Goal: Information Seeking & Learning: Learn about a topic

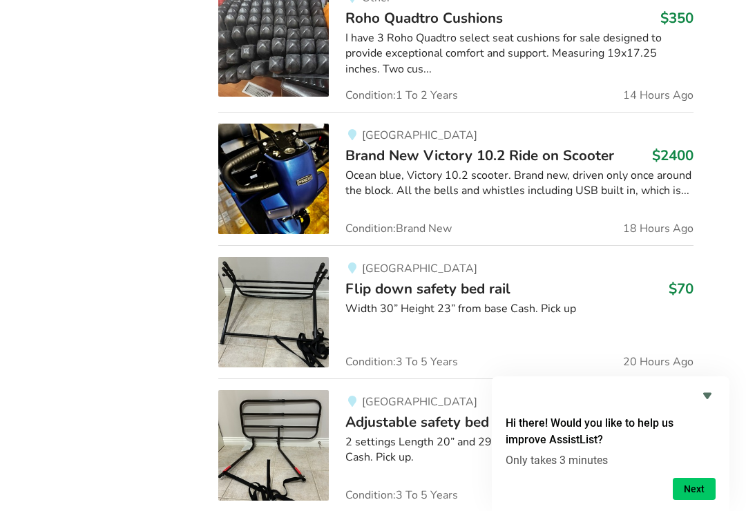
scroll to position [1934, 0]
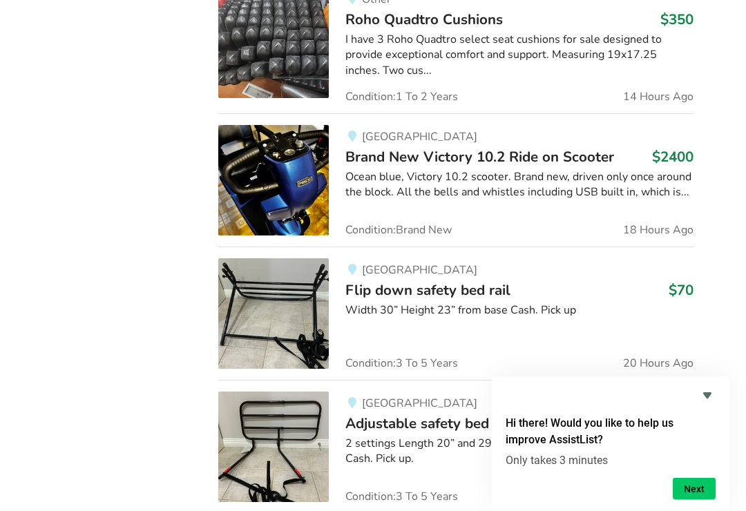
click at [715, 404] on icon "Hide survey" at bounding box center [707, 396] width 17 height 17
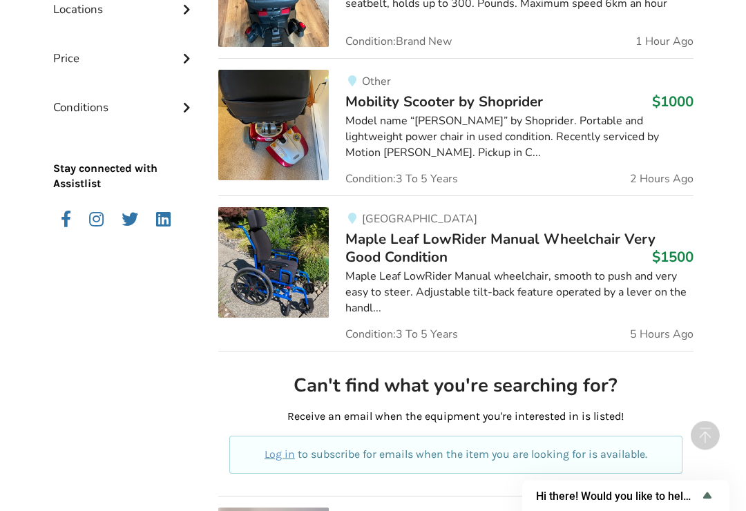
scroll to position [0, 0]
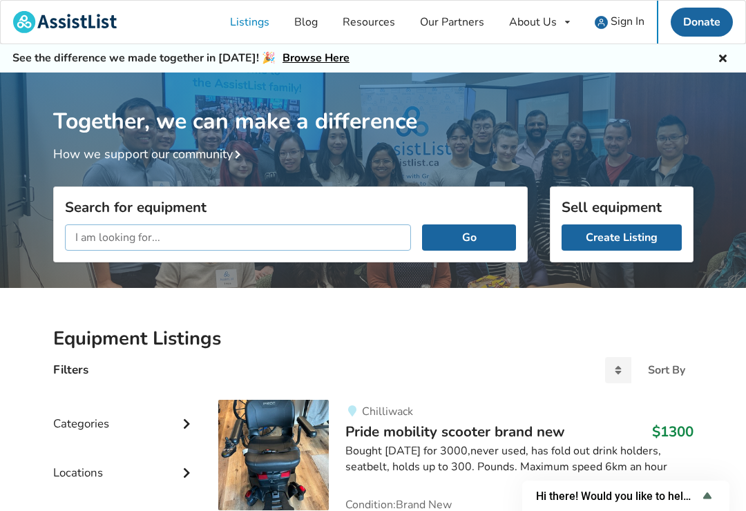
click at [90, 235] on input "text" at bounding box center [238, 238] width 347 height 26
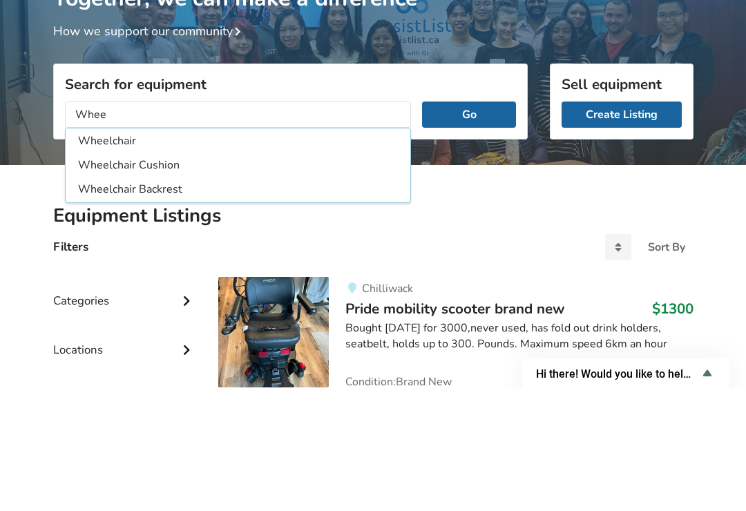
click at [119, 253] on li "Wheelchair" at bounding box center [238, 264] width 340 height 23
type input "Wheelchair"
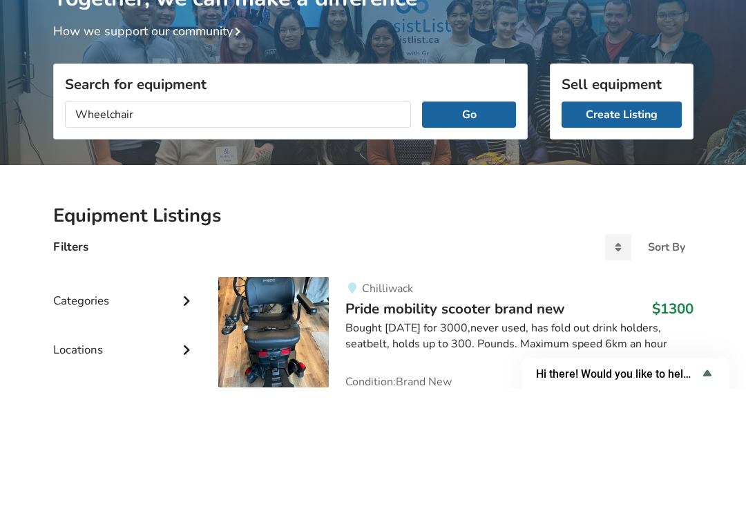
scroll to position [123, 0]
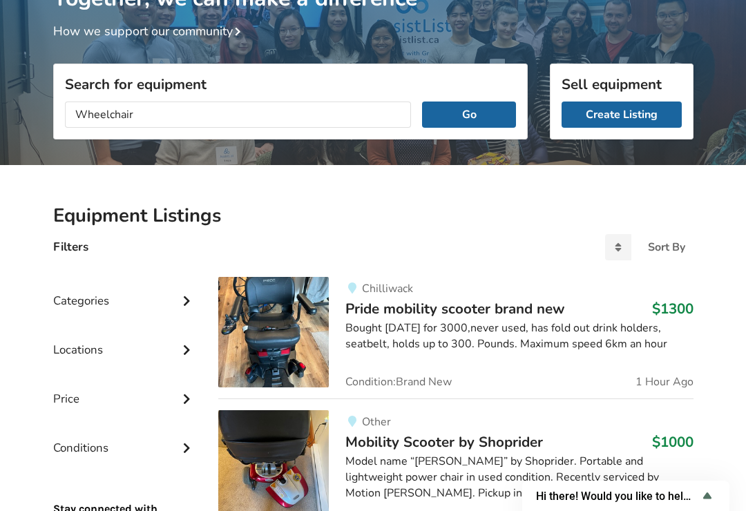
click at [484, 122] on button "Go" at bounding box center [468, 115] width 93 height 26
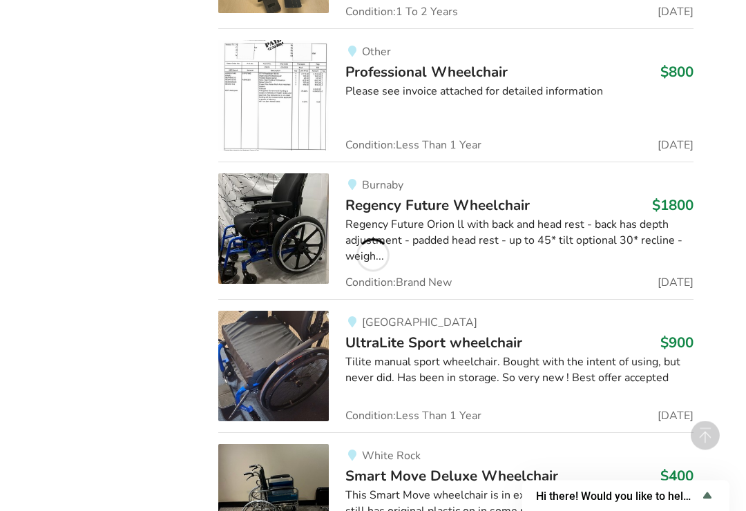
scroll to position [13013, 0]
click at [473, 487] on div "This Smart Move wheelchair is in excellent condition; hardly used and still has…" at bounding box center [520, 503] width 348 height 32
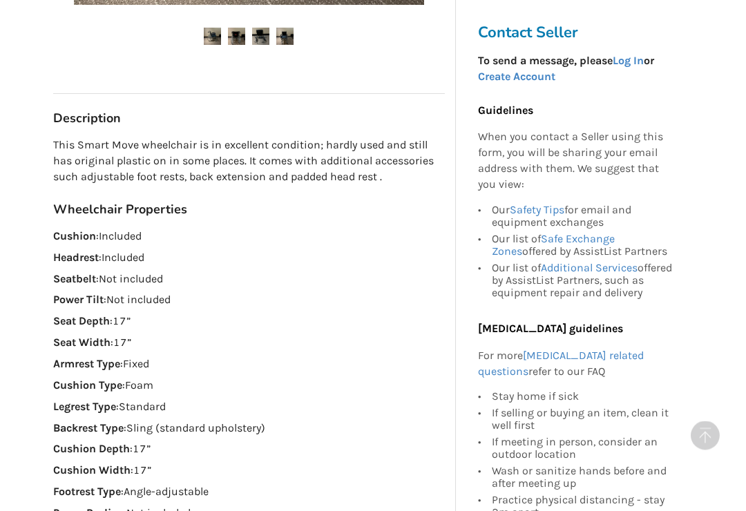
scroll to position [626, 0]
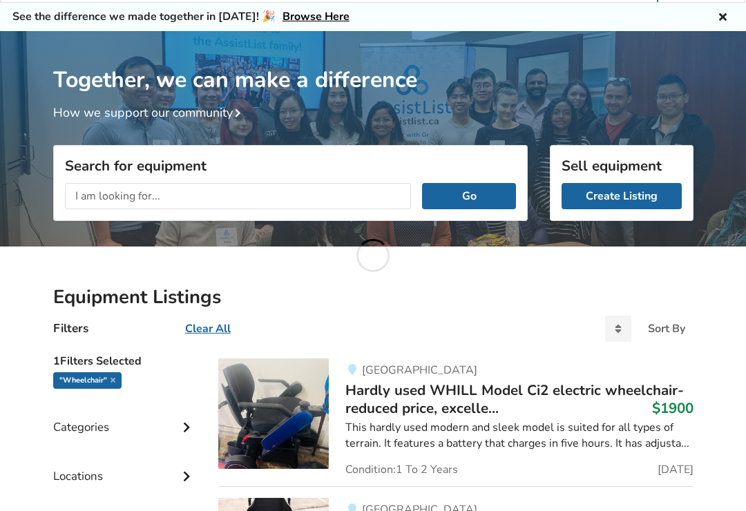
scroll to position [41, 0]
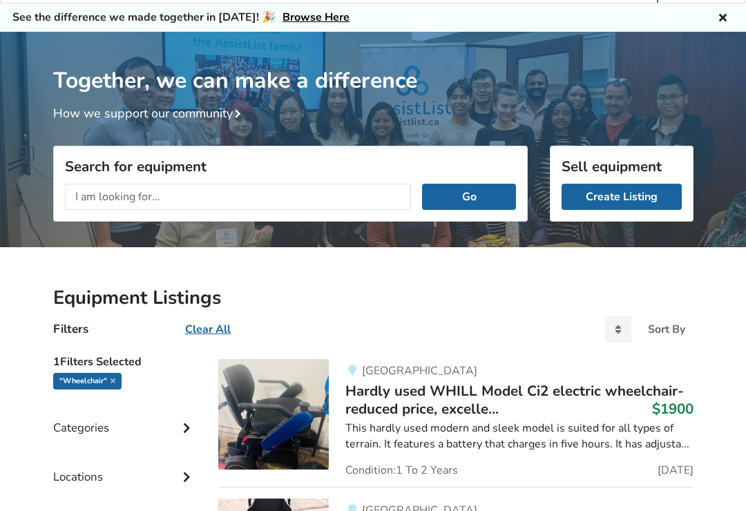
click at [93, 184] on input "text" at bounding box center [238, 197] width 347 height 26
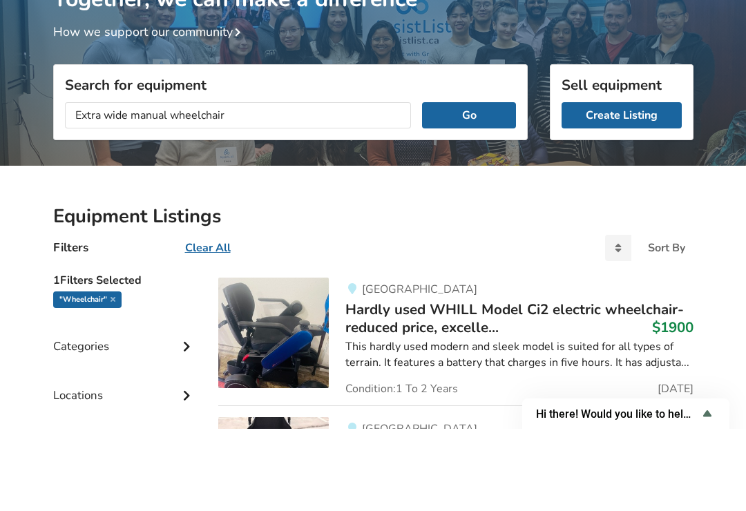
click at [469, 185] on button "Go" at bounding box center [468, 198] width 93 height 26
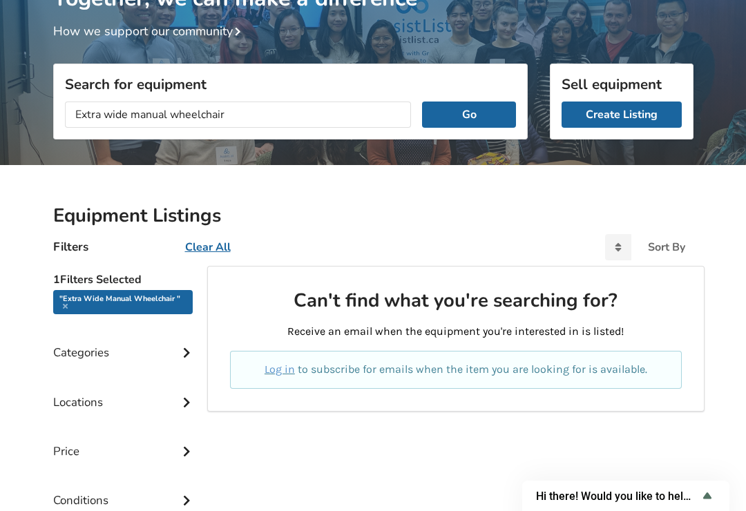
click at [478, 114] on button "Go" at bounding box center [468, 115] width 93 height 26
click at [167, 112] on input "Extra wide manual wheelchair" at bounding box center [238, 115] width 347 height 26
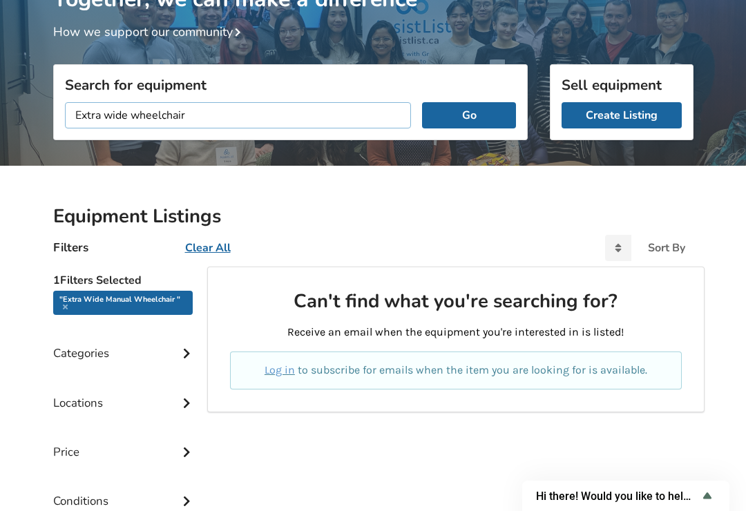
type input "Extra wide wheelchair"
click at [482, 120] on button "Go" at bounding box center [468, 115] width 93 height 26
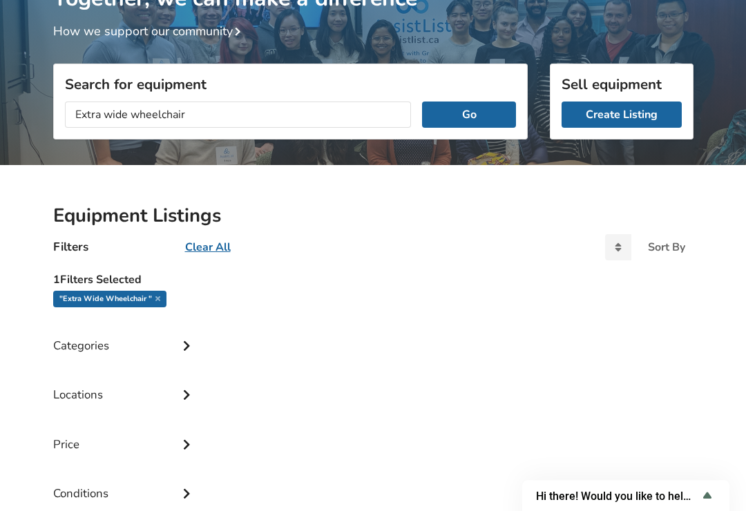
scroll to position [123, 0]
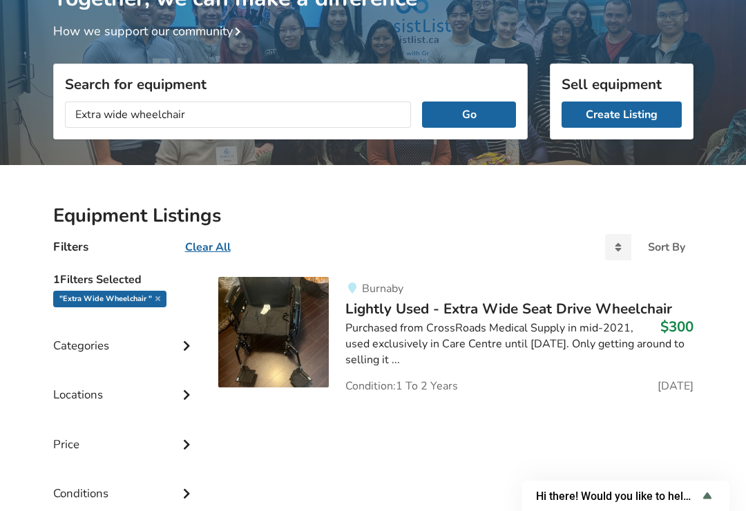
click at [462, 325] on div "Purchased from CrossRoads Medical Supply in mid-2021, used exclusively in Care …" at bounding box center [520, 345] width 348 height 48
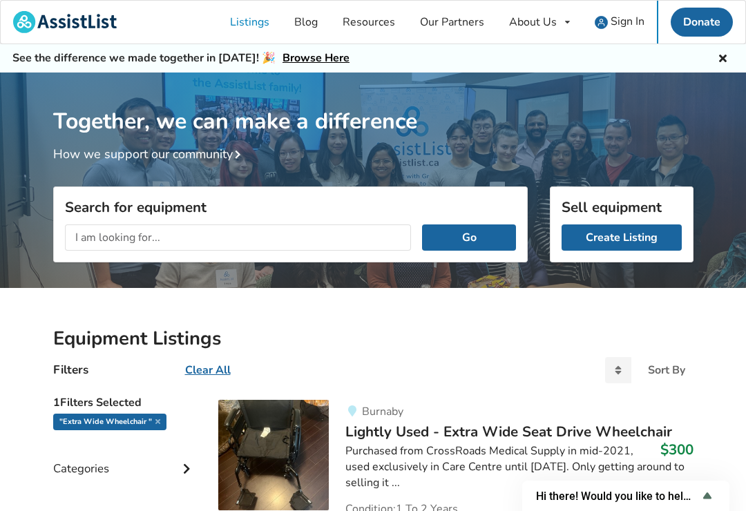
click at [83, 229] on input "text" at bounding box center [238, 238] width 347 height 26
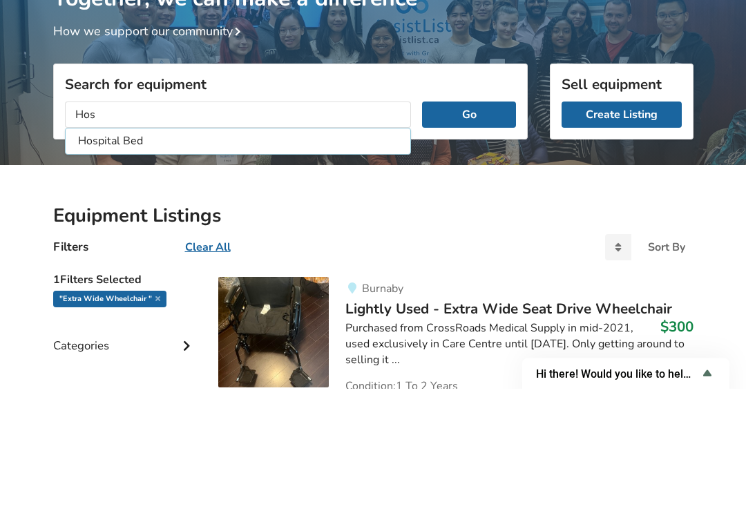
click at [142, 253] on li "Hospital Bed" at bounding box center [238, 264] width 340 height 23
type input "Hospital Bed"
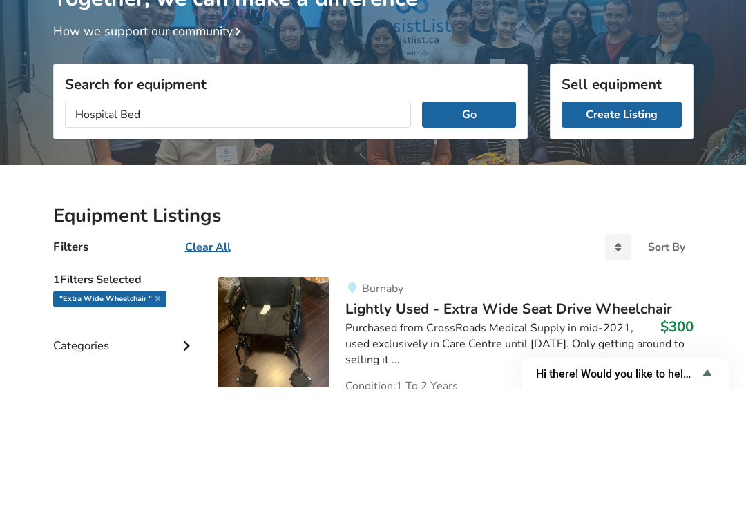
scroll to position [123, 0]
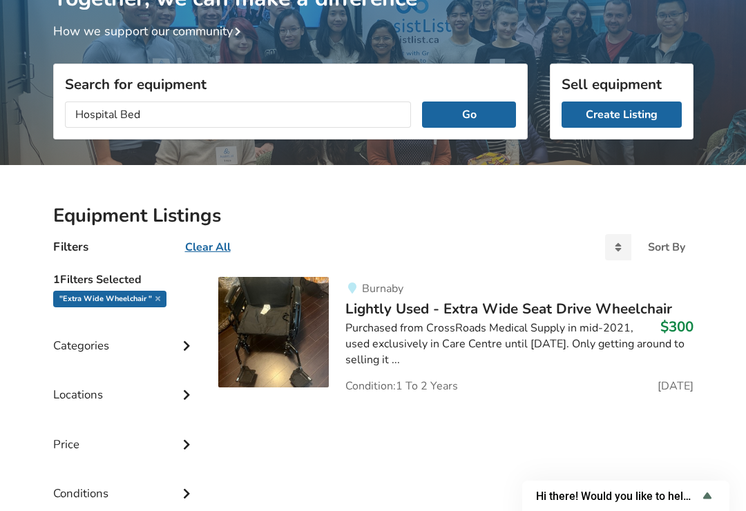
click at [507, 110] on button "Go" at bounding box center [468, 115] width 93 height 26
click at [473, 110] on button "Go" at bounding box center [468, 115] width 93 height 26
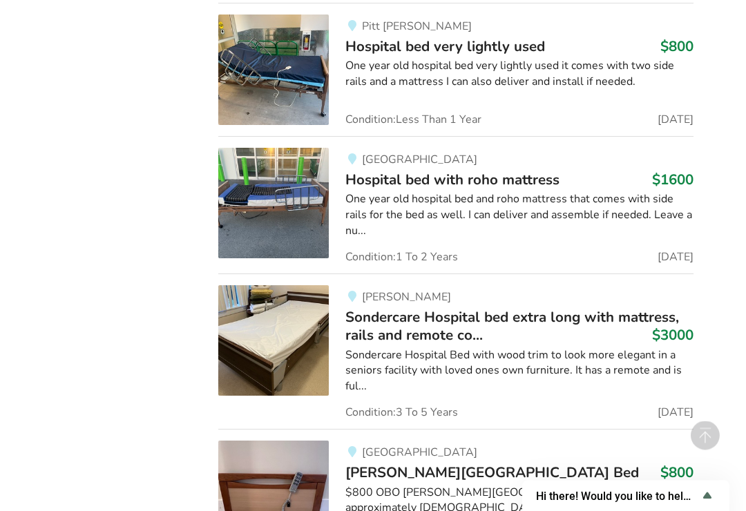
scroll to position [1523, 0]
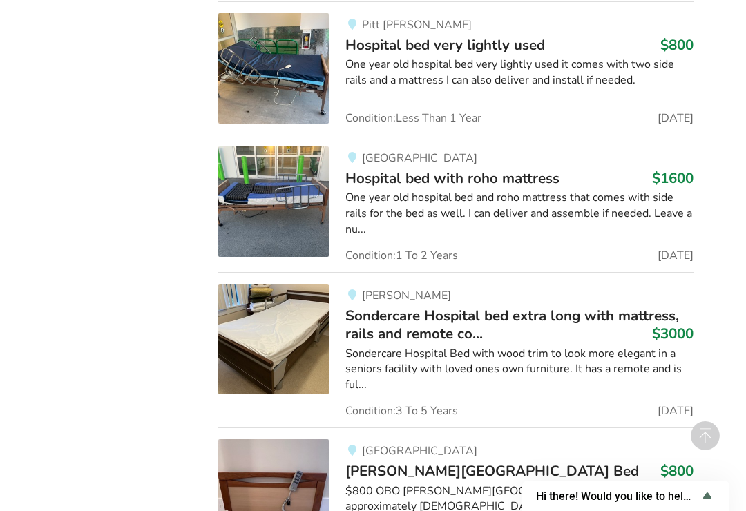
click at [570, 346] on div "Sondercare Hospital Bed with wood trim to look more elegant in a seniors facili…" at bounding box center [520, 370] width 348 height 48
